Goal: Communication & Community: Participate in discussion

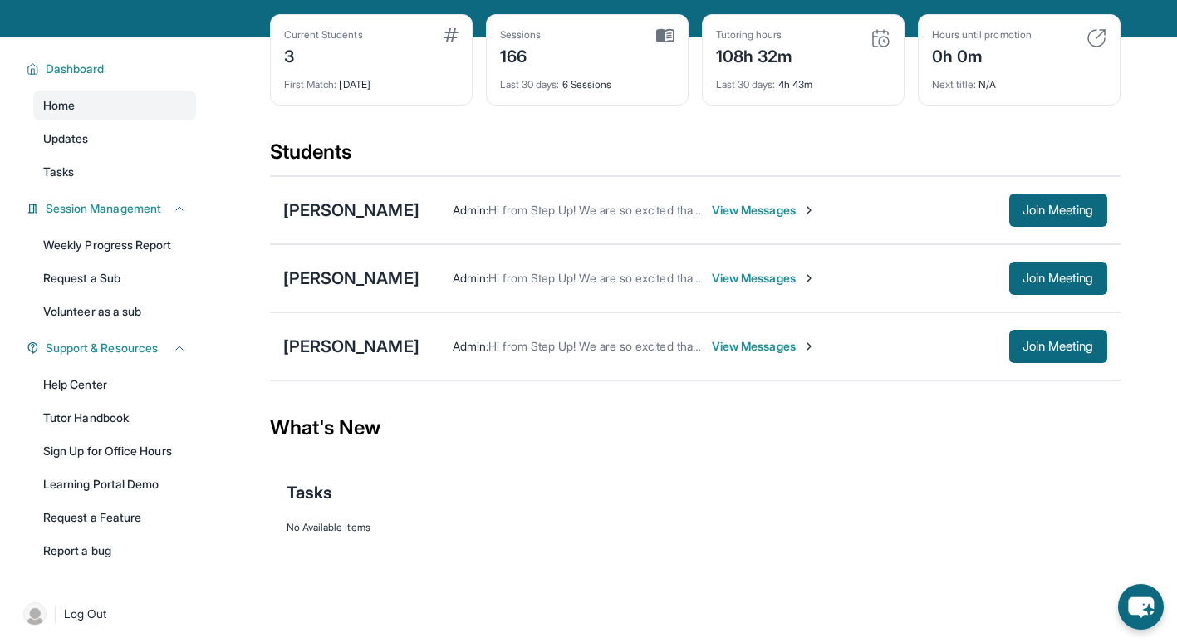
scroll to position [120, 0]
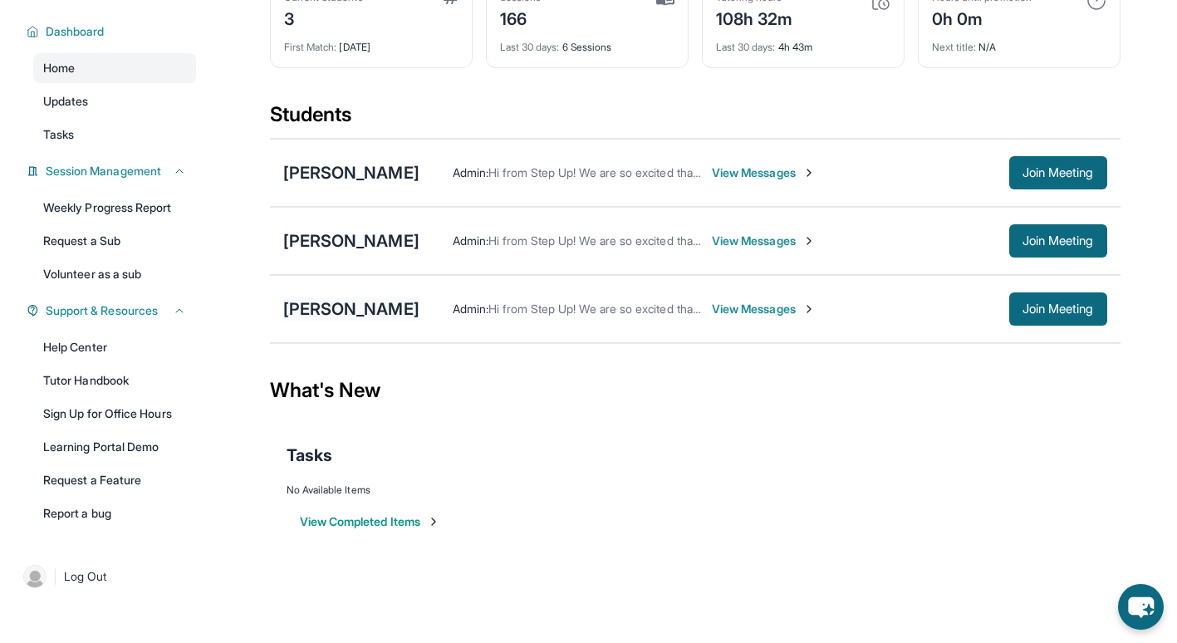
click at [375, 311] on div "[PERSON_NAME]" at bounding box center [351, 308] width 136 height 23
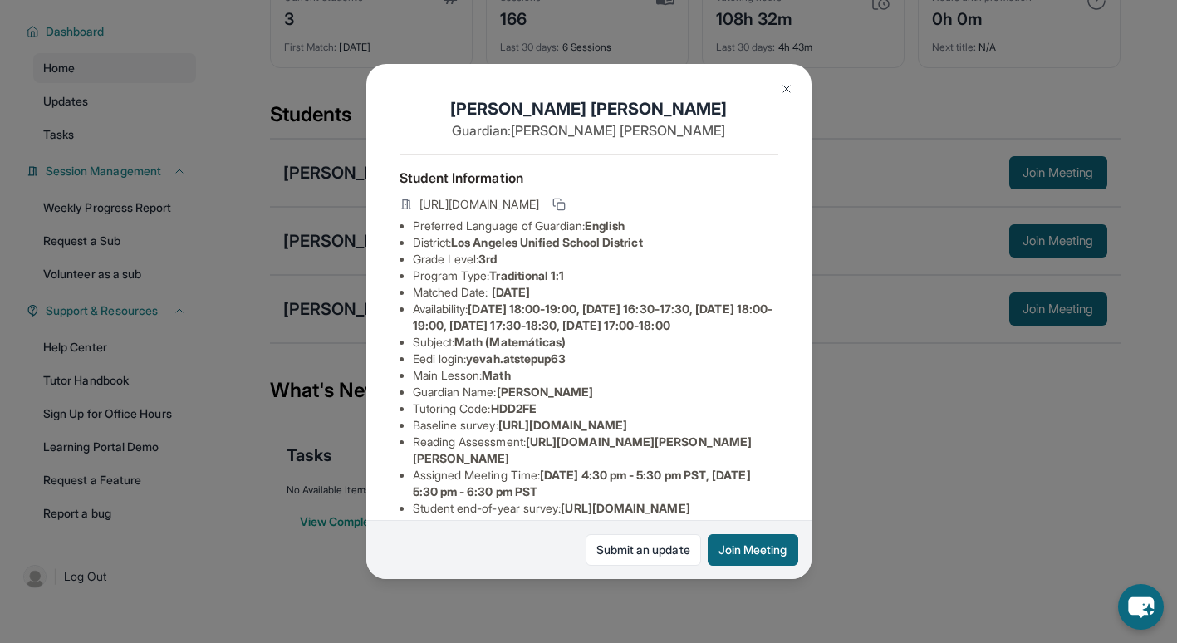
click at [786, 84] on img at bounding box center [786, 88] width 13 height 13
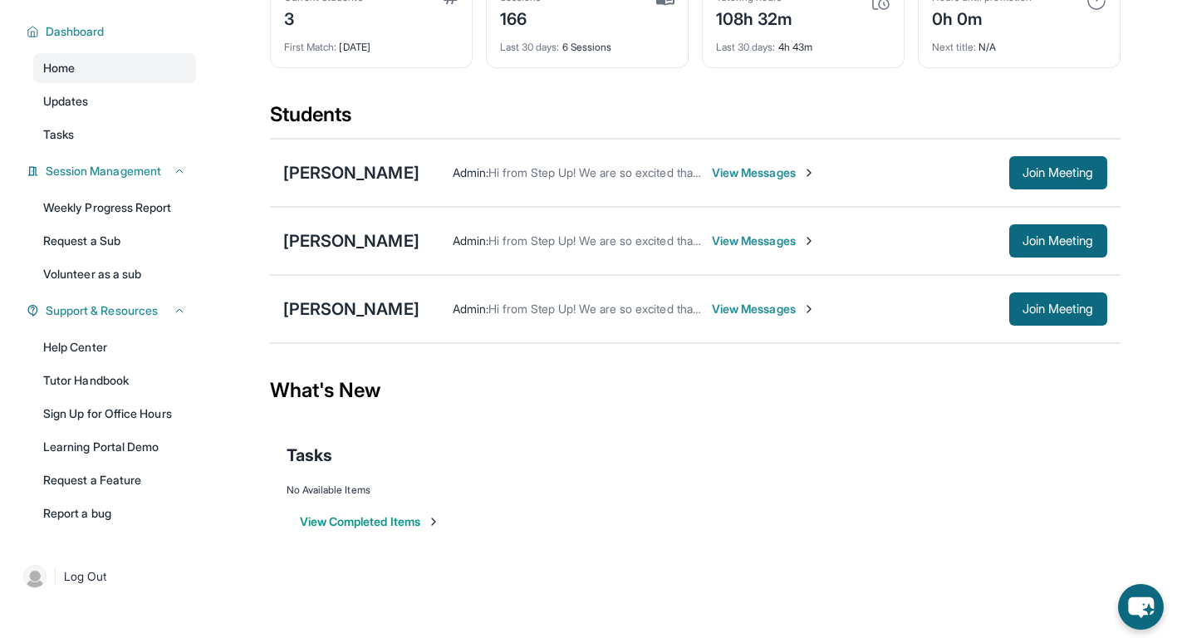
click at [826, 298] on div "Admin : Hi from Step Up! We are so excited that you are matched with one anothe…" at bounding box center [763, 308] width 688 height 33
click at [760, 308] on span "View Messages" at bounding box center [764, 309] width 104 height 17
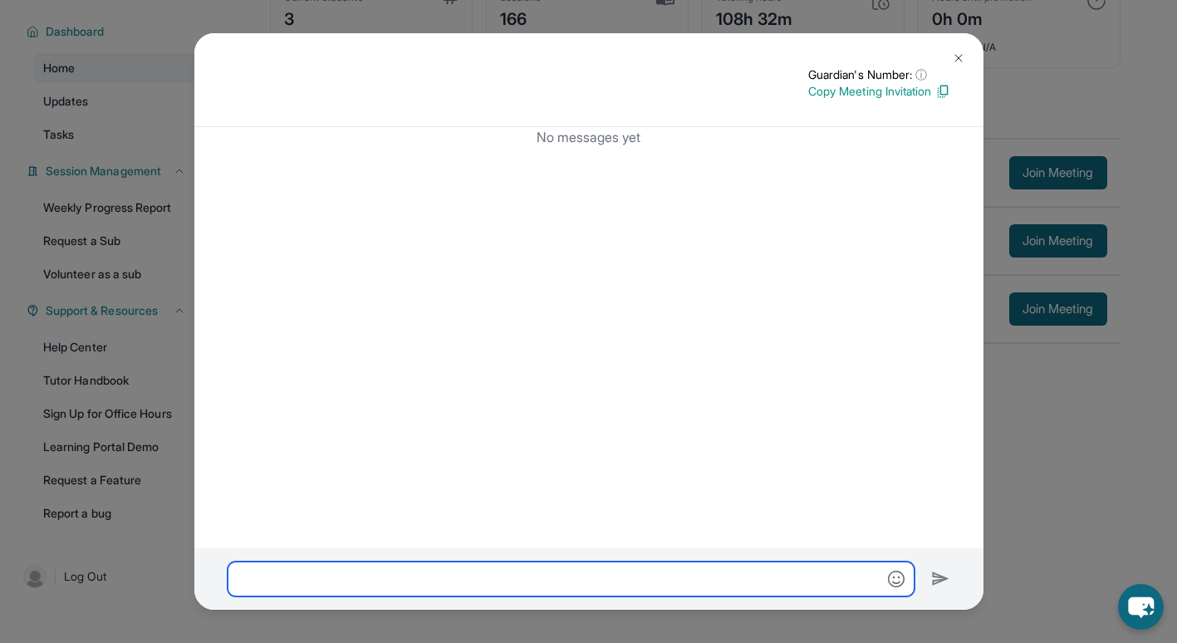
click at [526, 586] on input "text" at bounding box center [571, 578] width 687 height 35
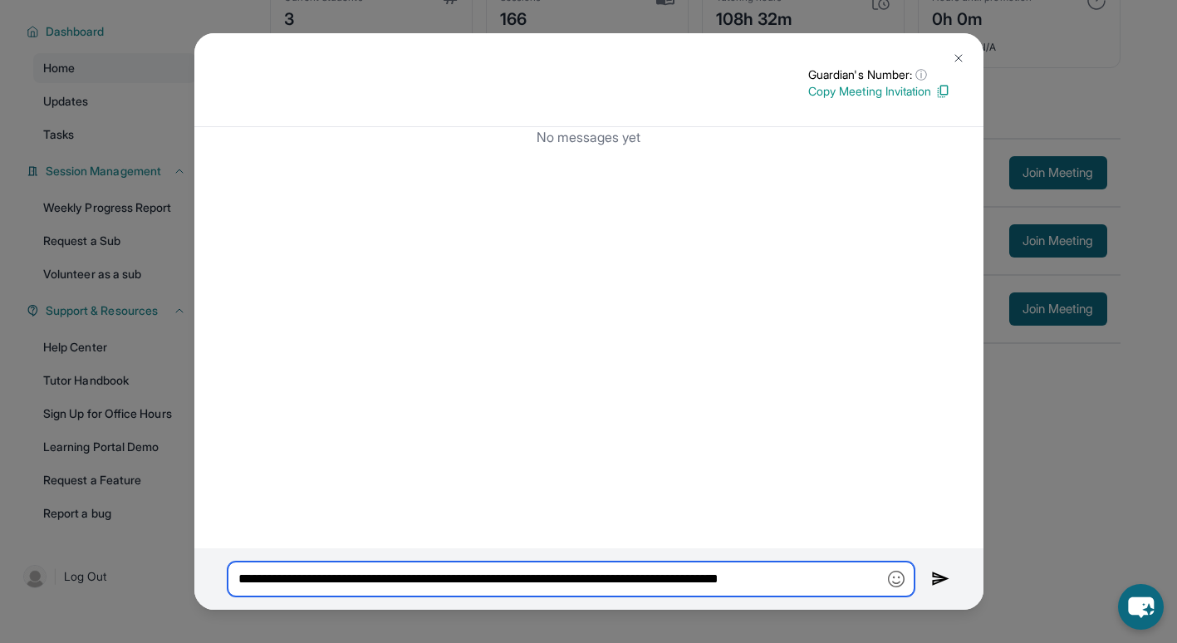
type input "**********"
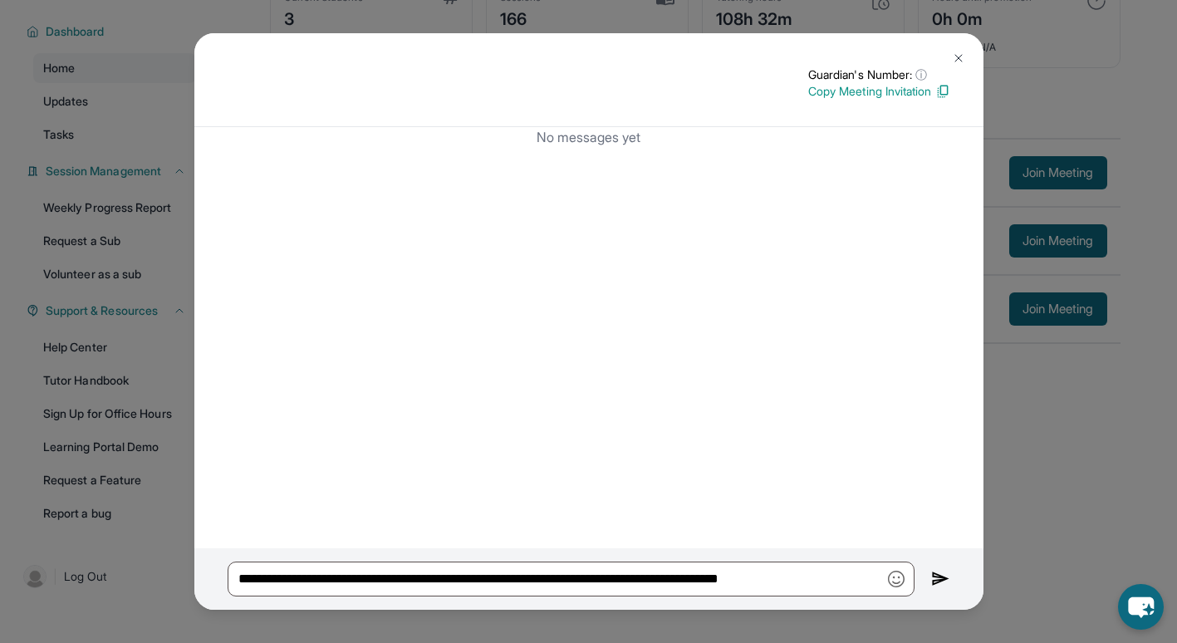
click at [938, 585] on img at bounding box center [940, 579] width 19 height 20
click at [931, 574] on img at bounding box center [940, 579] width 19 height 20
click at [953, 56] on img at bounding box center [958, 57] width 13 height 13
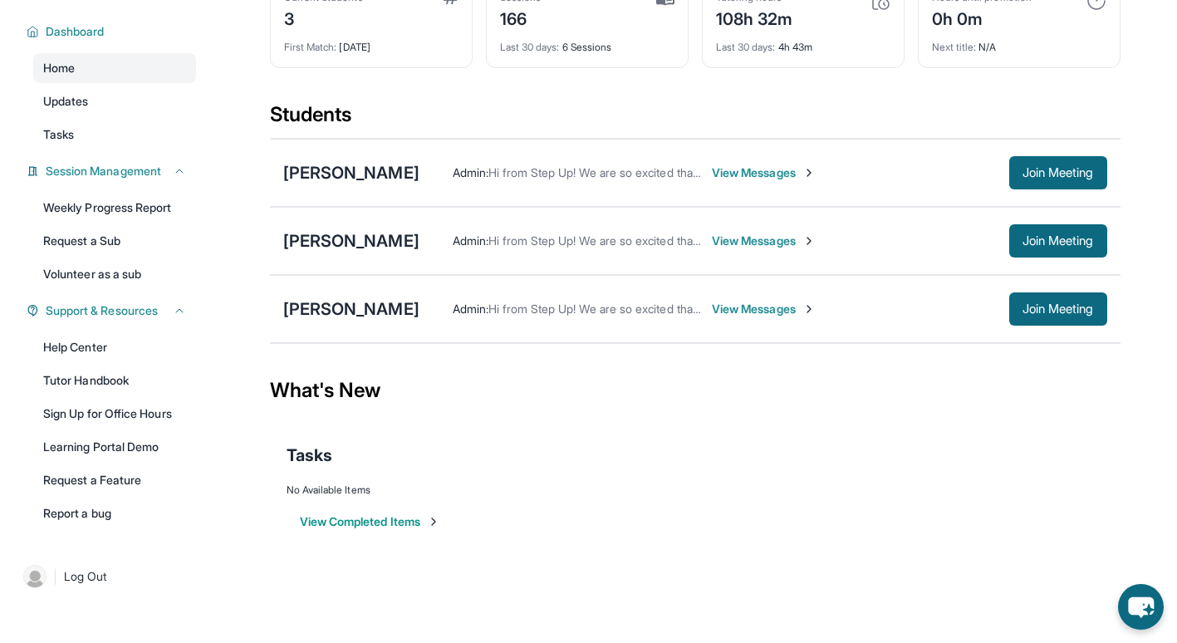
scroll to position [0, 0]
